Goal: Information Seeking & Learning: Learn about a topic

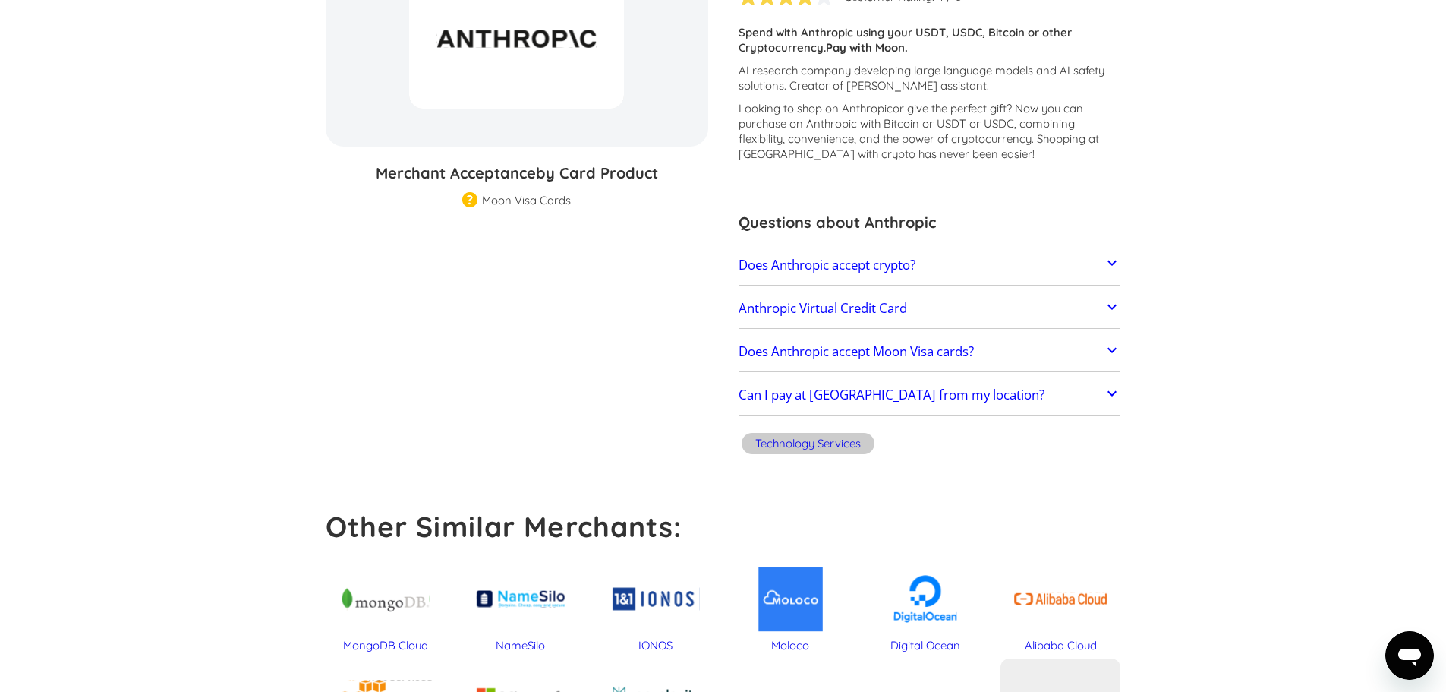
click at [1110, 260] on icon at bounding box center [1112, 263] width 18 height 18
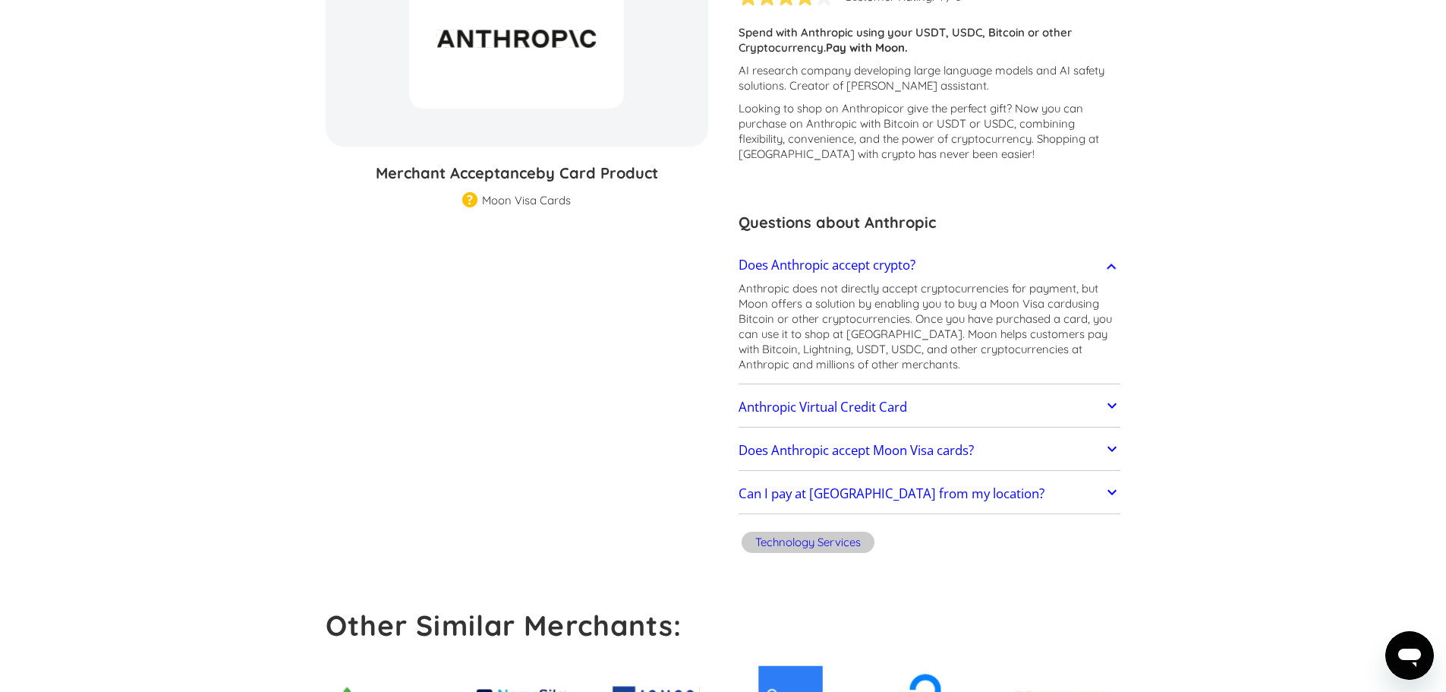
click at [985, 396] on link "Anthropic Virtual Credit Card" at bounding box center [930, 407] width 383 height 32
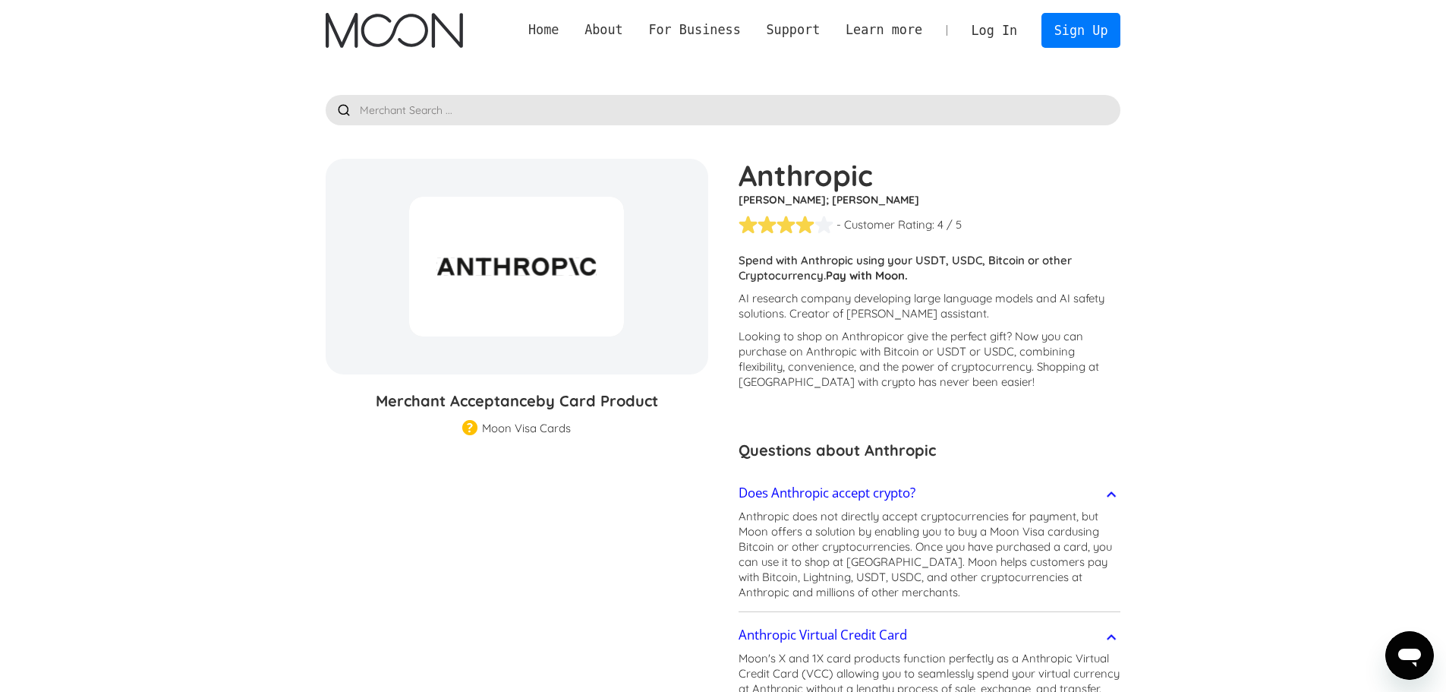
click at [572, 33] on link "Home" at bounding box center [543, 29] width 56 height 19
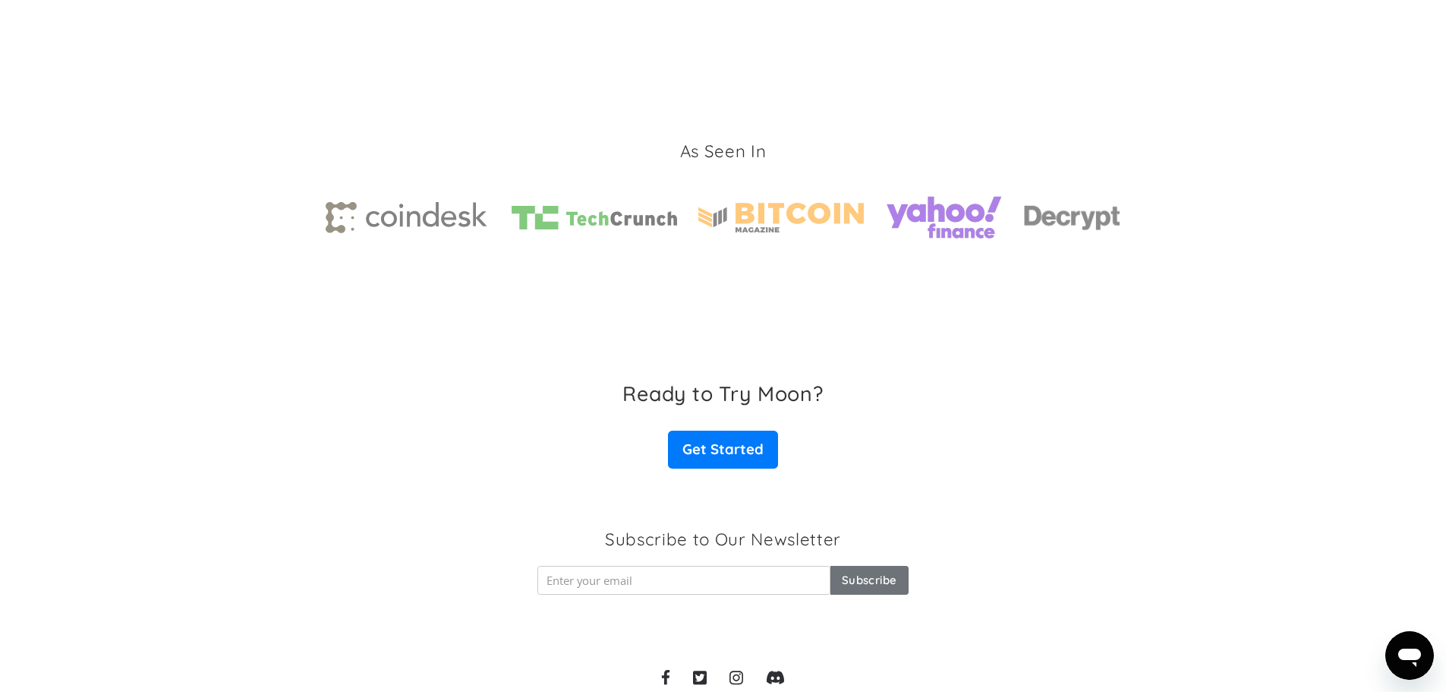
scroll to position [2202, 0]
